Goal: Task Accomplishment & Management: Complete application form

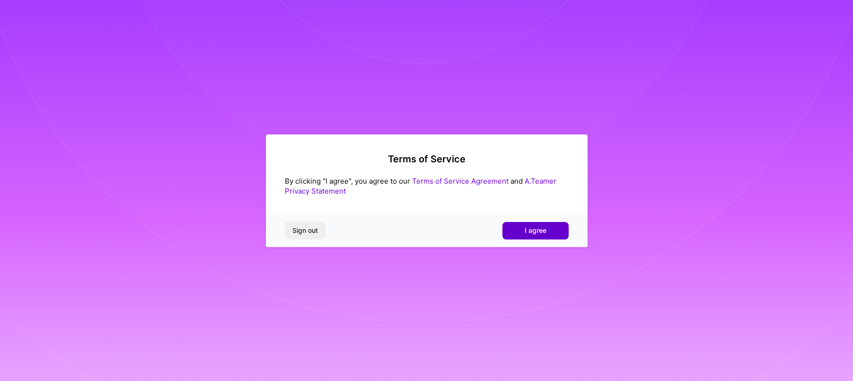
click at [555, 224] on button "I agree" at bounding box center [535, 230] width 66 height 17
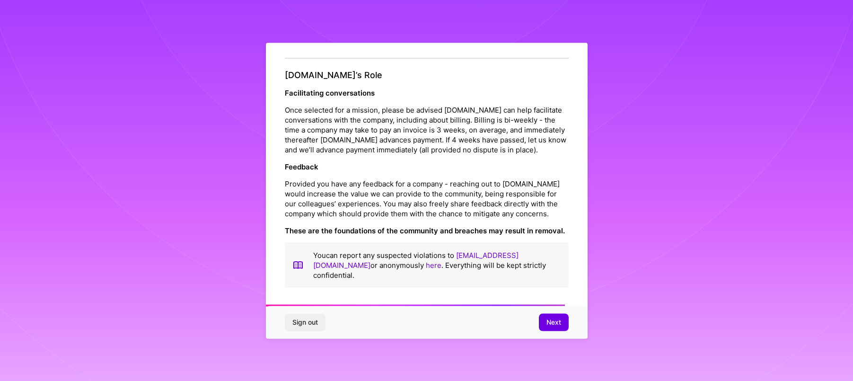
scroll to position [1046, 0]
click at [546, 324] on span "Next" at bounding box center [553, 321] width 15 height 9
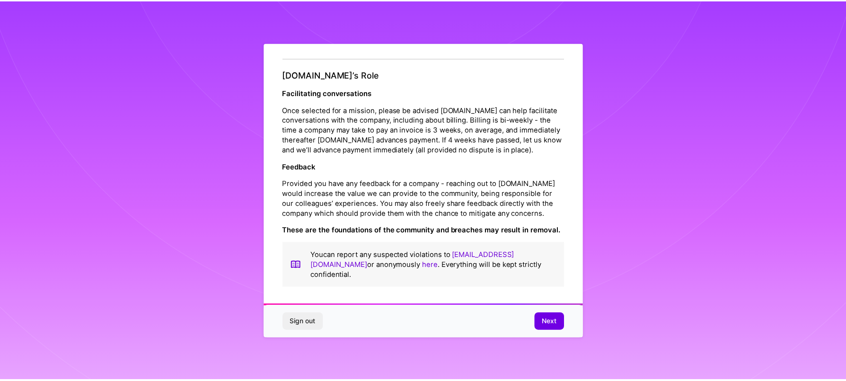
scroll to position [0, 0]
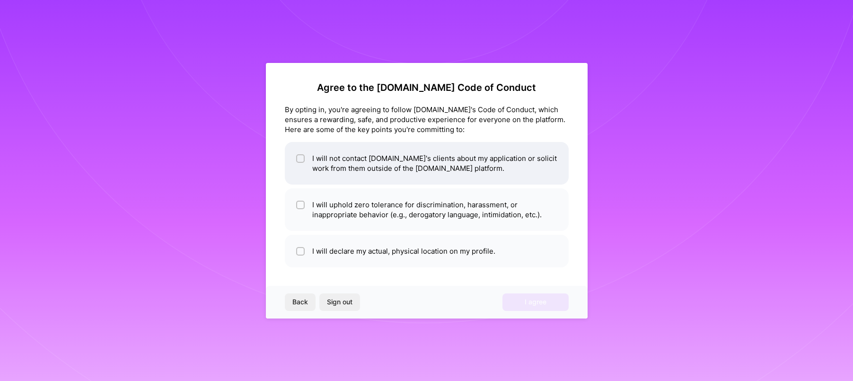
click at [301, 159] on input "checkbox" at bounding box center [301, 159] width 7 height 7
checkbox input "true"
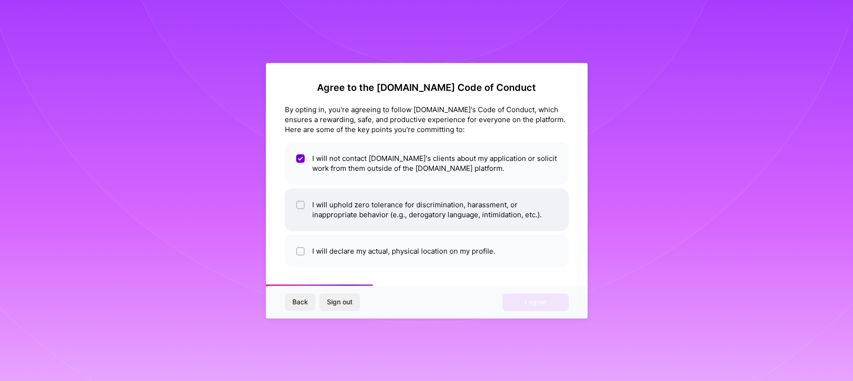
click at [304, 206] on div at bounding box center [300, 205] width 9 height 9
checkbox input "true"
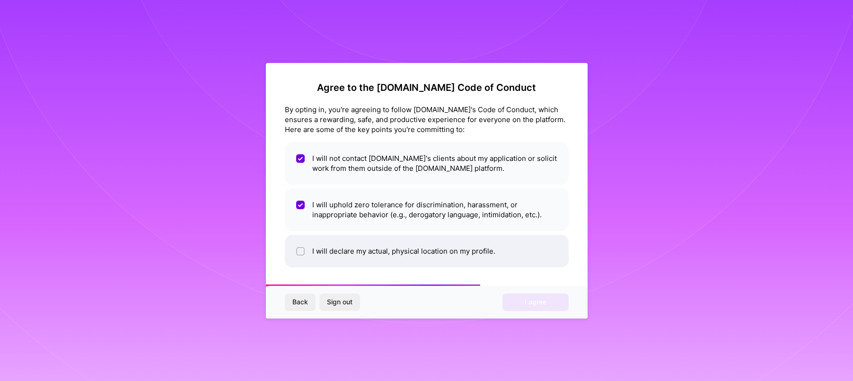
click at [304, 249] on div at bounding box center [300, 251] width 9 height 9
checkbox input "true"
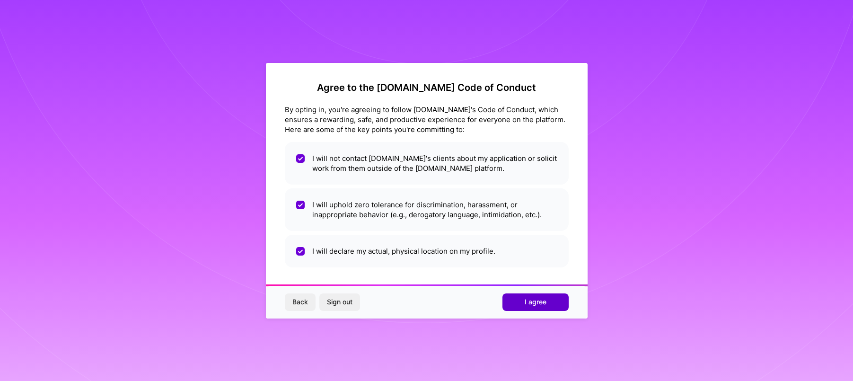
click at [535, 301] on span "I agree" at bounding box center [536, 301] width 22 height 9
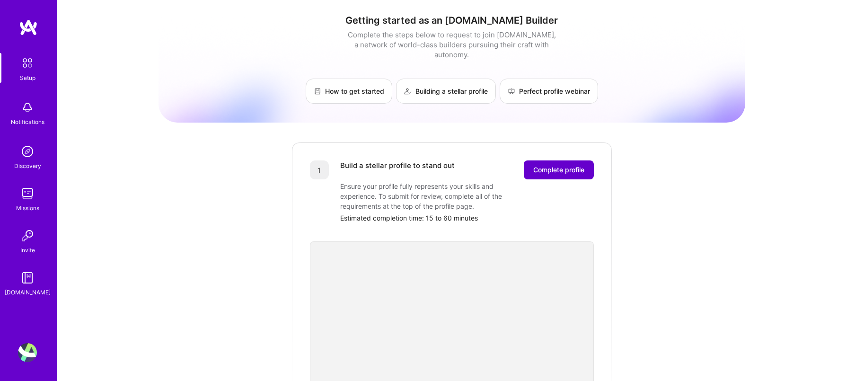
click at [571, 165] on span "Complete profile" at bounding box center [558, 169] width 51 height 9
